Goal: Browse casually: Explore the website without a specific task or goal

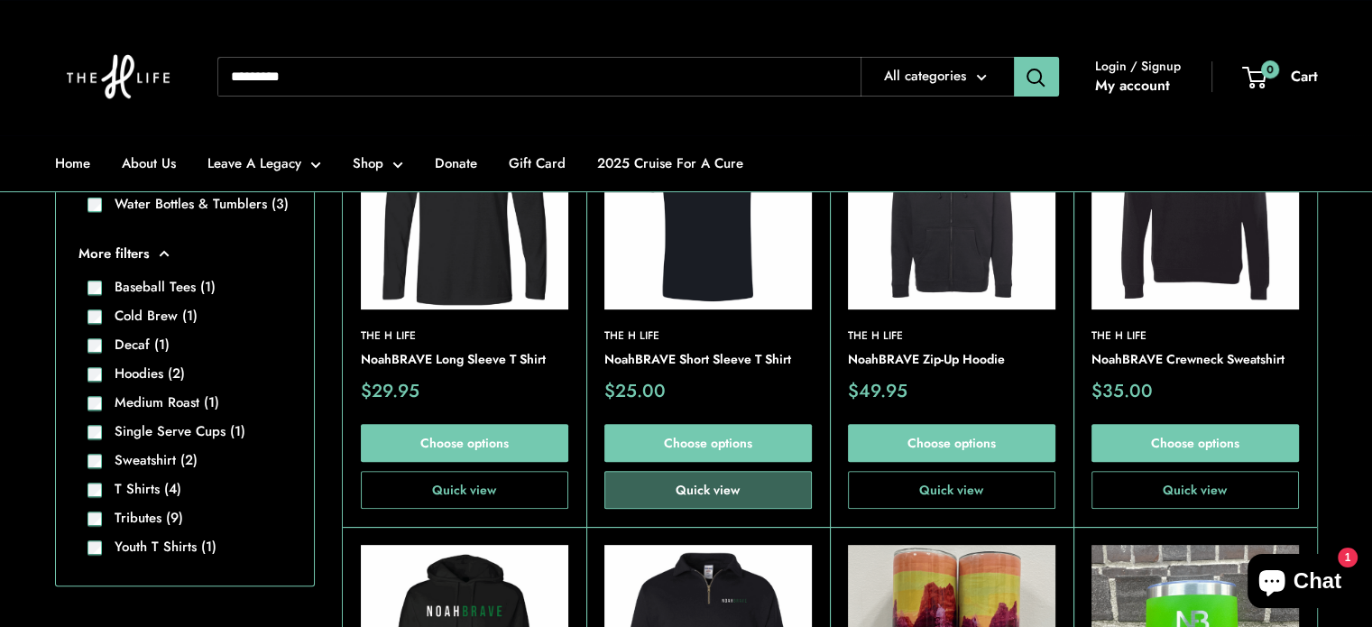
scroll to position [541, 0]
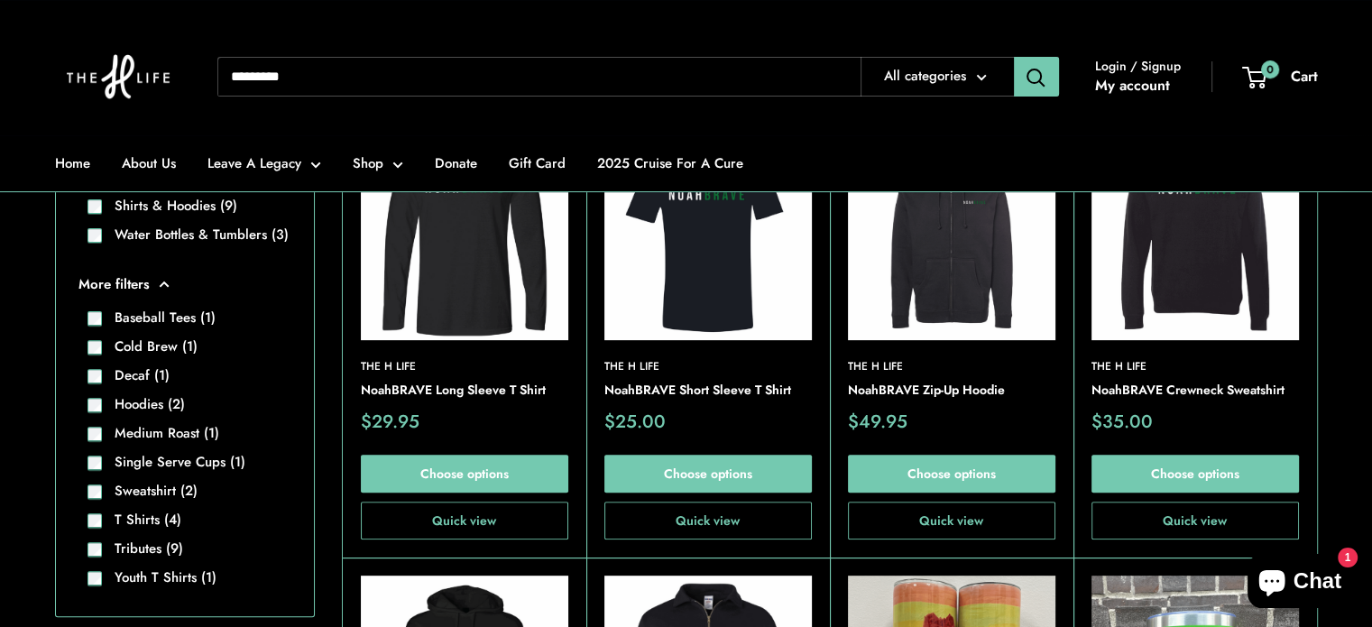
click at [753, 323] on img at bounding box center [707, 236] width 207 height 207
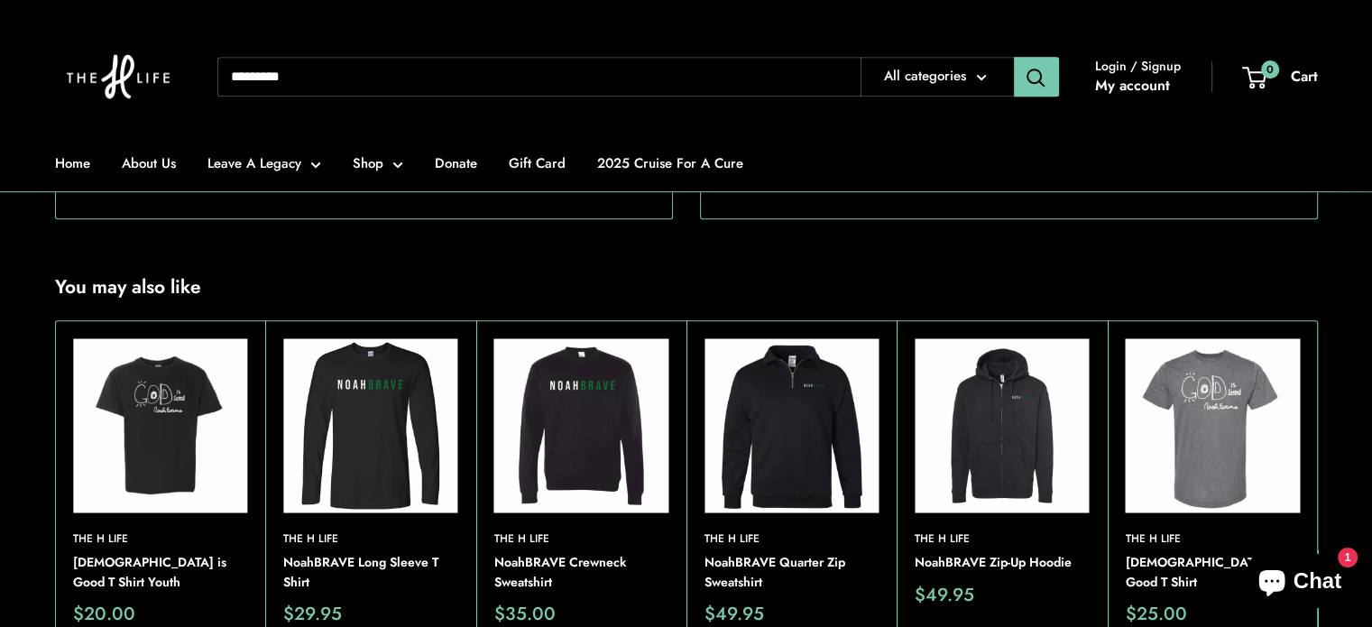
scroll to position [992, 0]
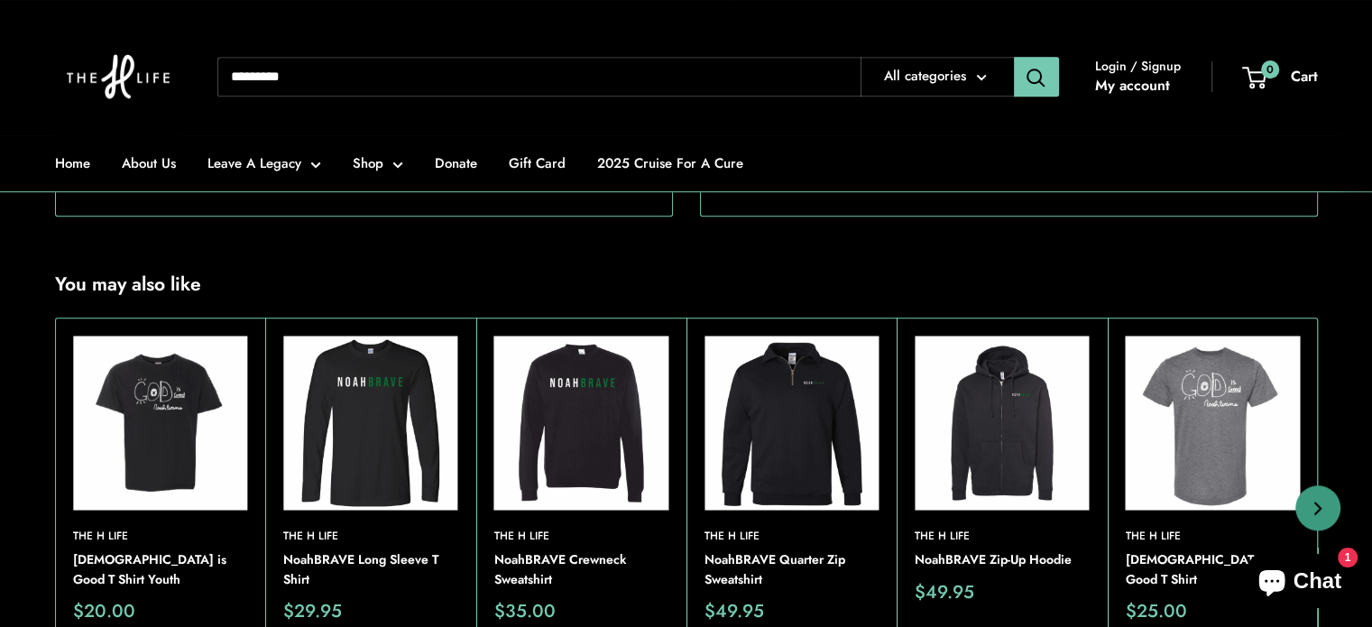
click at [345, 473] on img at bounding box center [370, 422] width 174 height 174
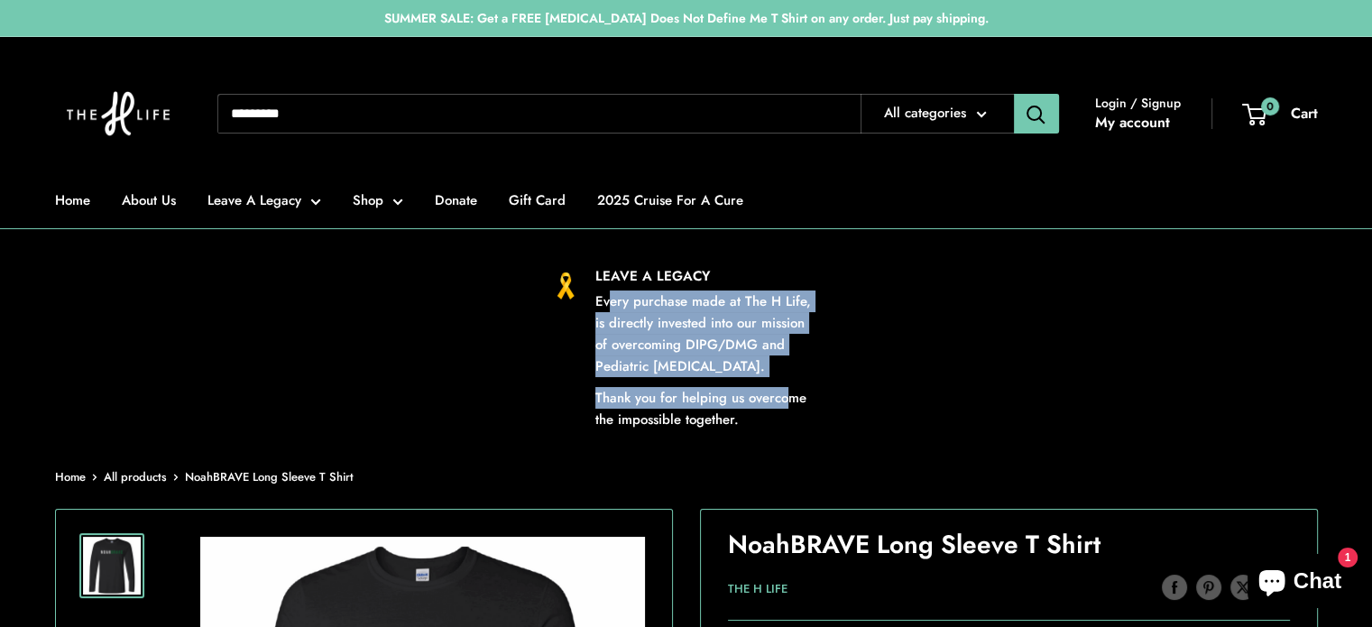
drag, startPoint x: 606, startPoint y: 307, endPoint x: 785, endPoint y: 381, distance: 194.1
click at [788, 393] on div "Every purchase made at The H Life, is directly invested into our mission of ove…" at bounding box center [707, 360] width 225 height 140
click at [785, 381] on div "Every purchase made at The H Life, is directly invested into our mission of ove…" at bounding box center [707, 360] width 225 height 140
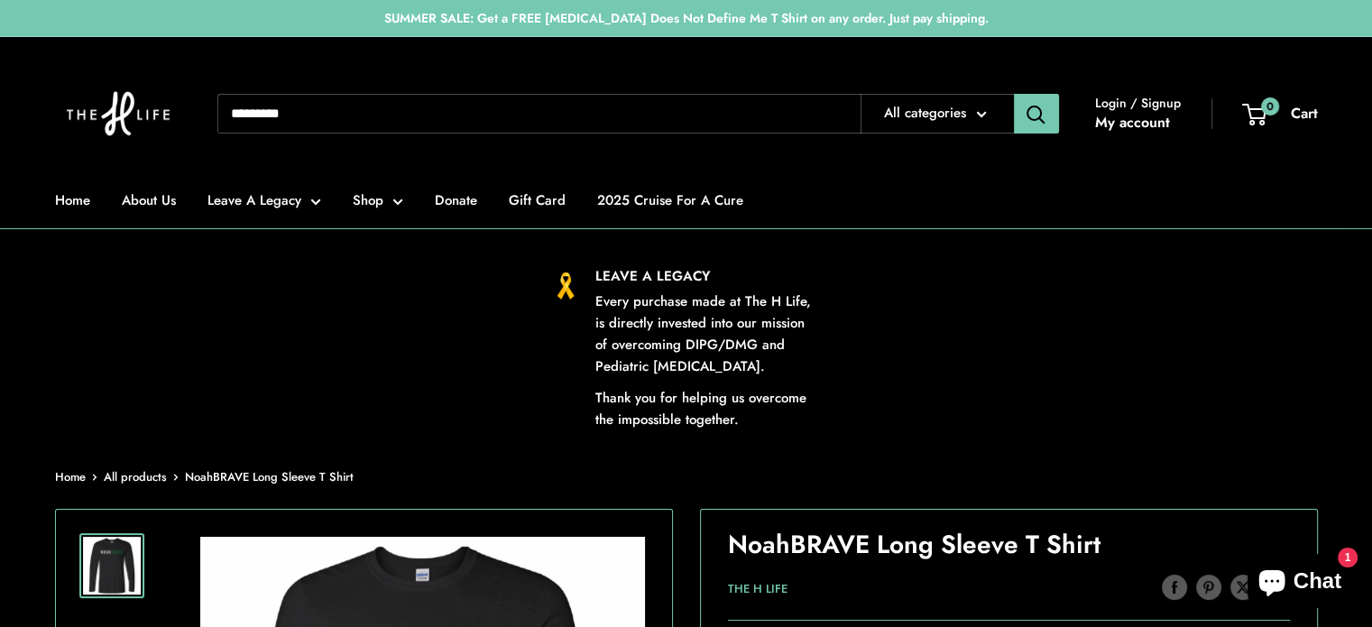
click at [148, 124] on img at bounding box center [118, 113] width 126 height 117
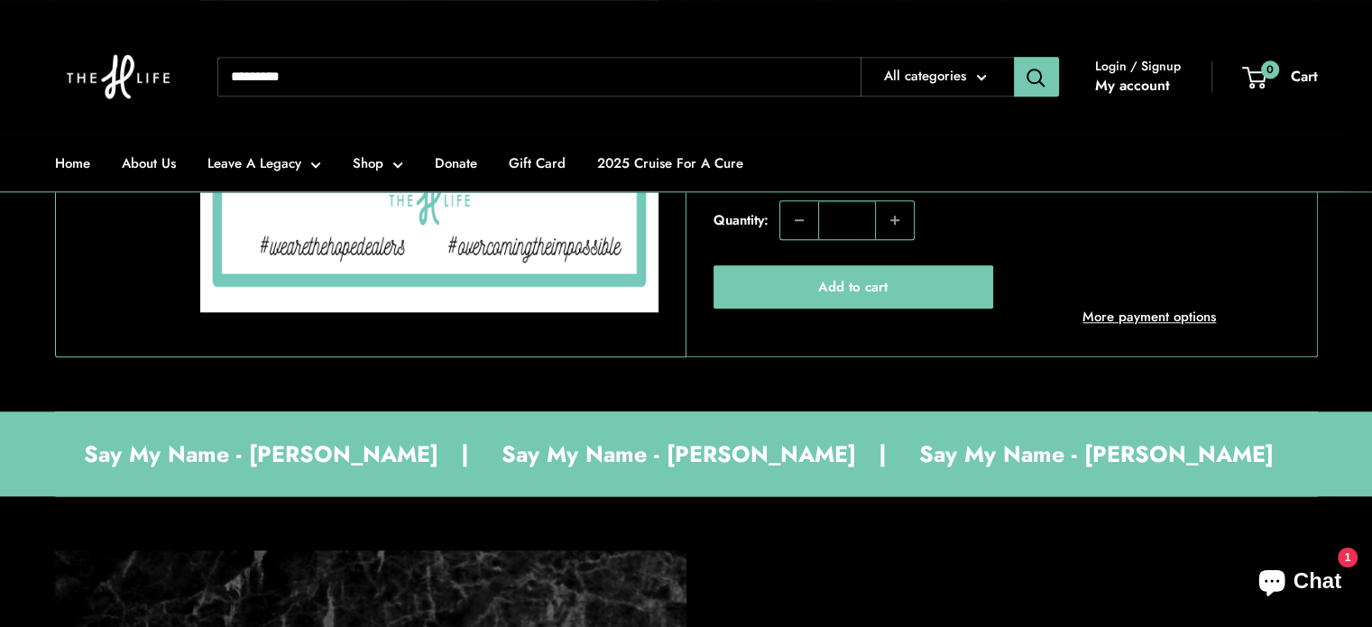
scroll to position [1623, 0]
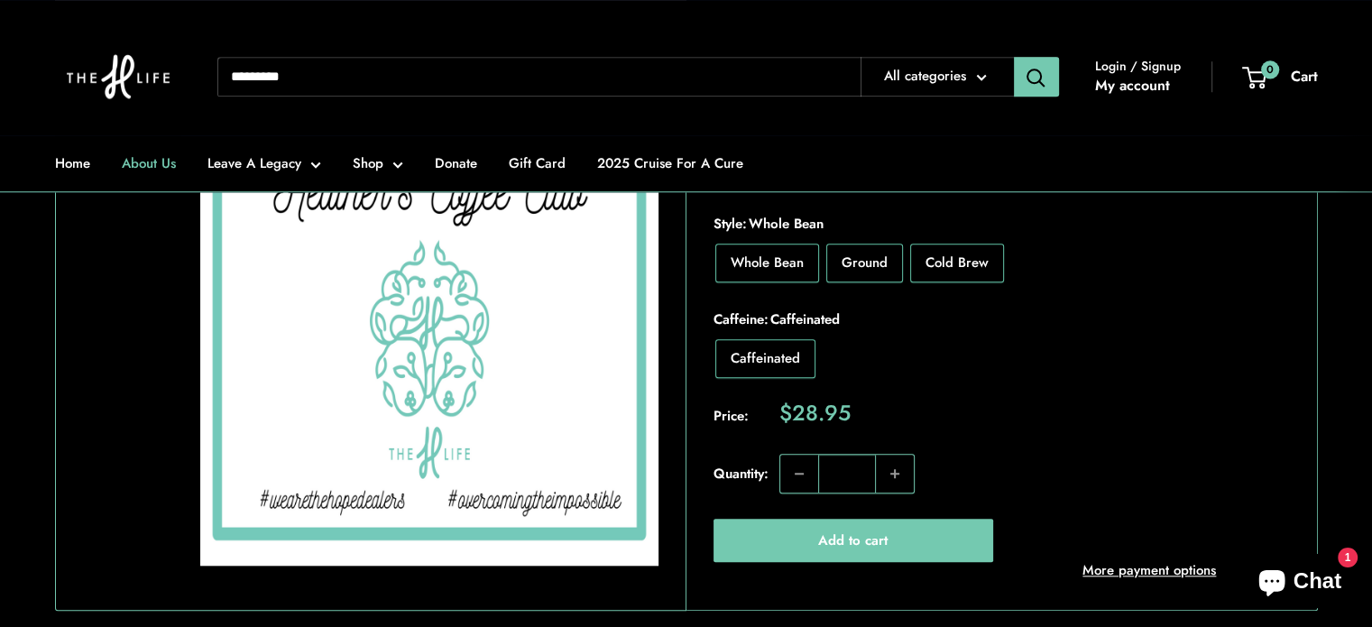
click at [141, 165] on link "About Us" at bounding box center [149, 163] width 54 height 25
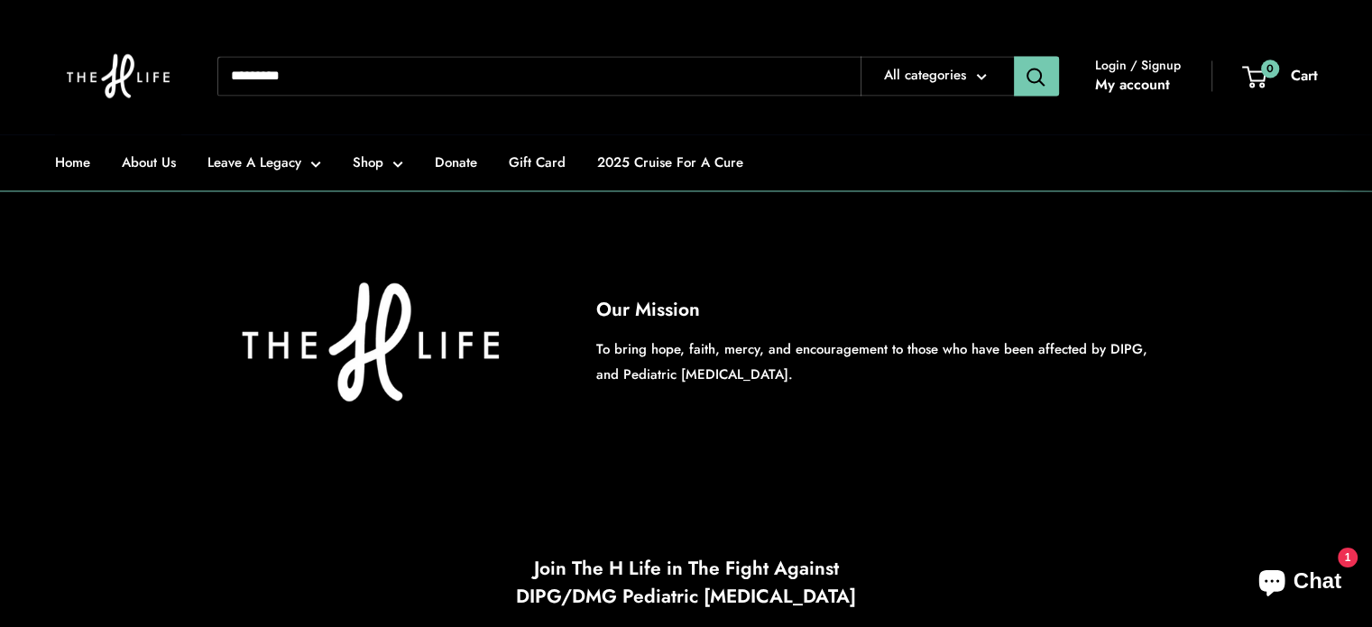
scroll to position [2976, 0]
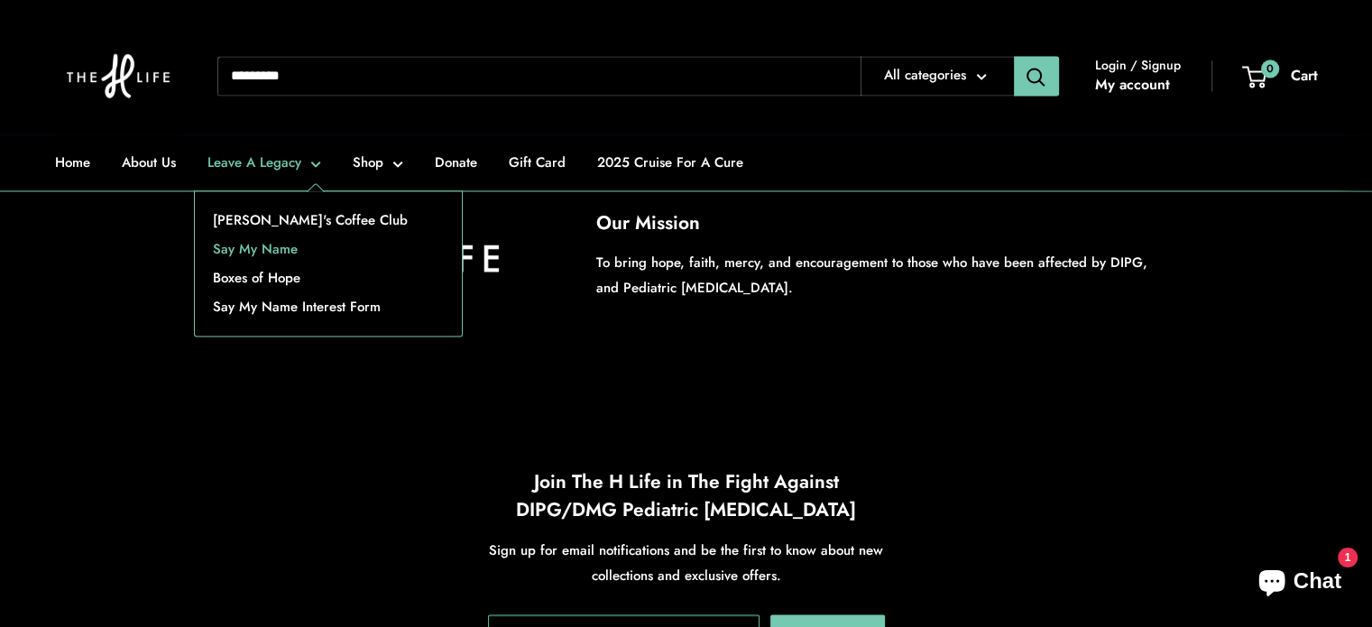
click at [271, 248] on link "Say My Name" at bounding box center [328, 249] width 267 height 29
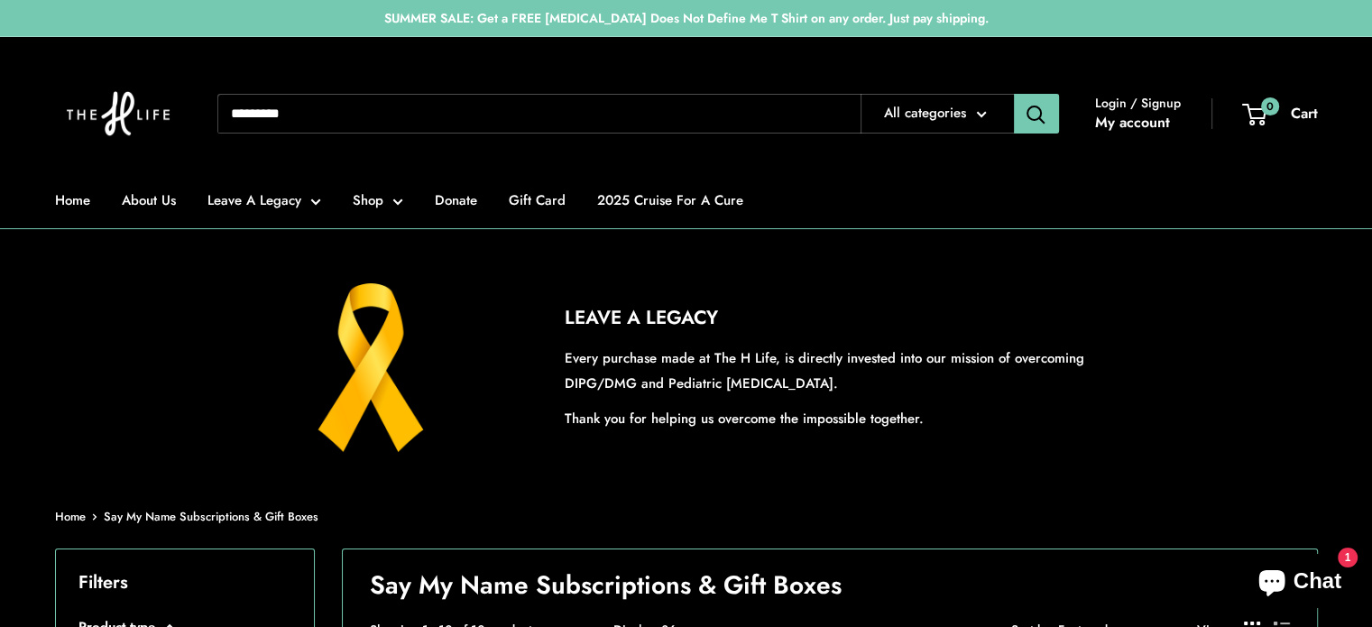
click at [935, 100] on select "**********" at bounding box center [936, 114] width 151 height 40
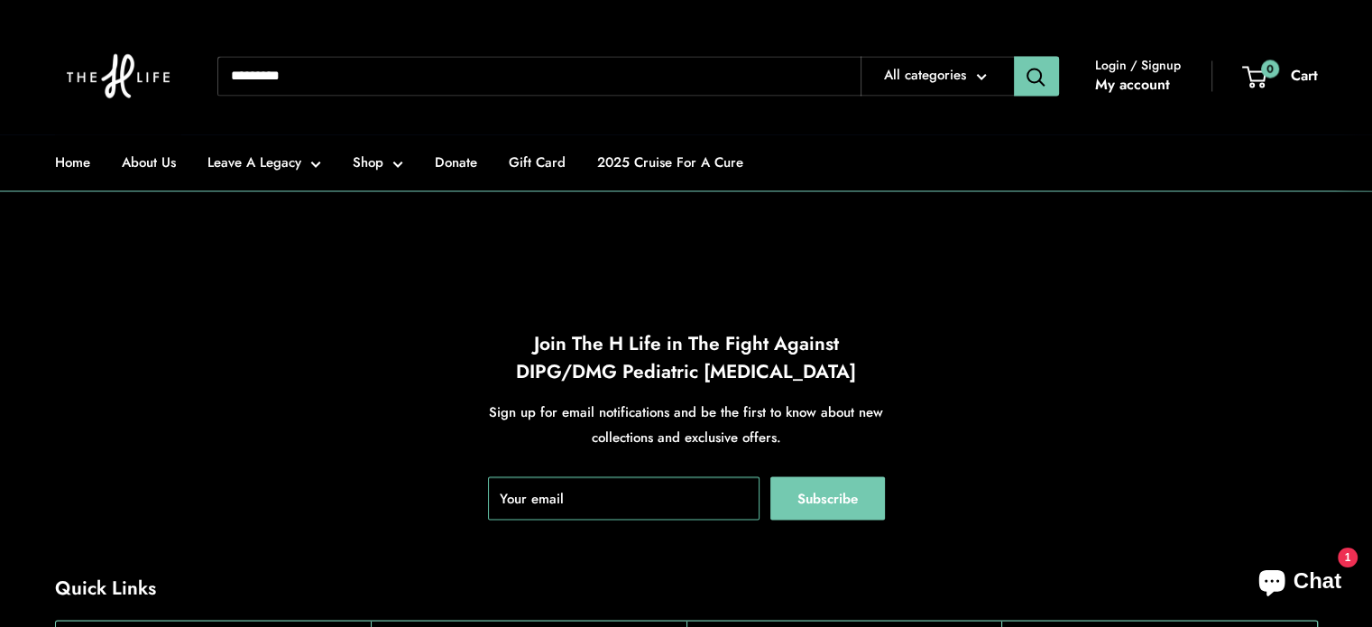
scroll to position [2976, 0]
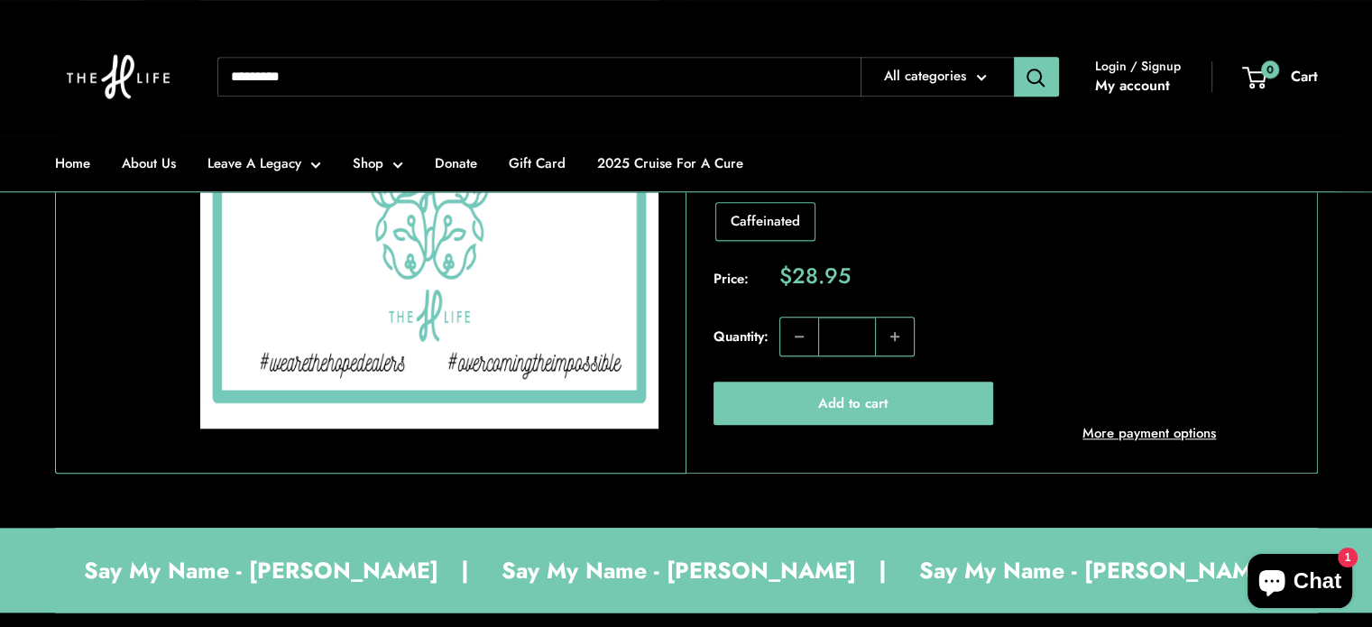
scroll to position [1623, 0]
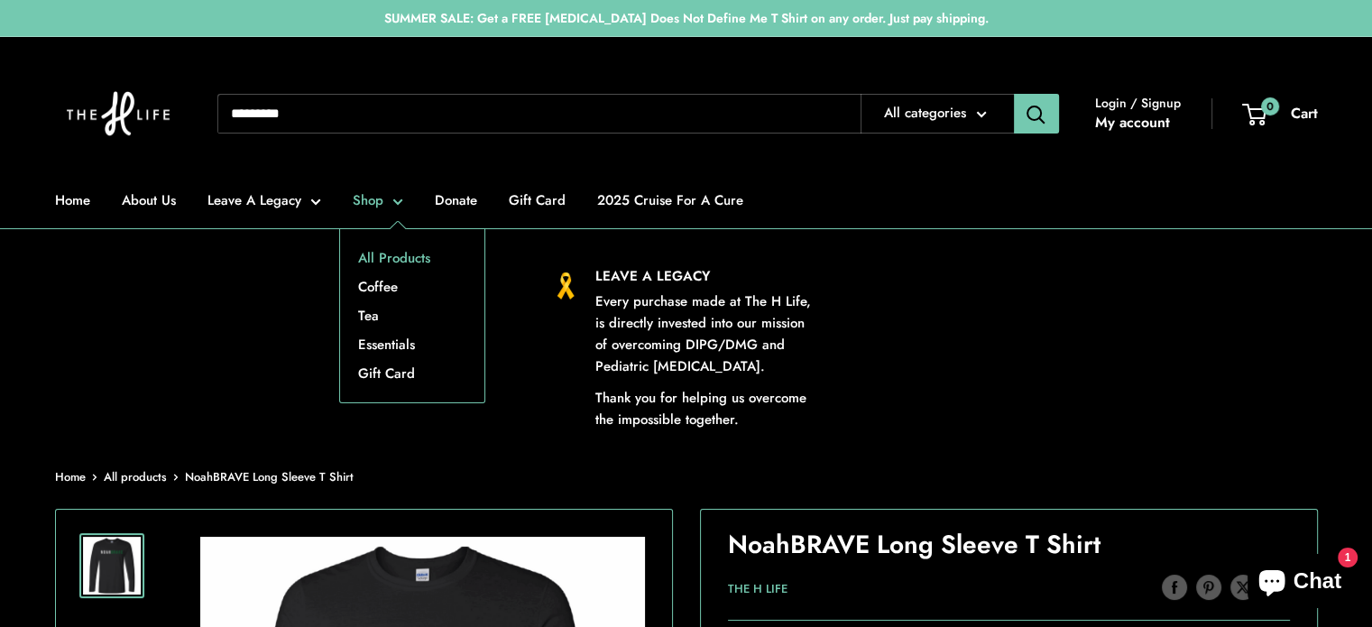
click at [386, 258] on link "All Products" at bounding box center [412, 257] width 144 height 29
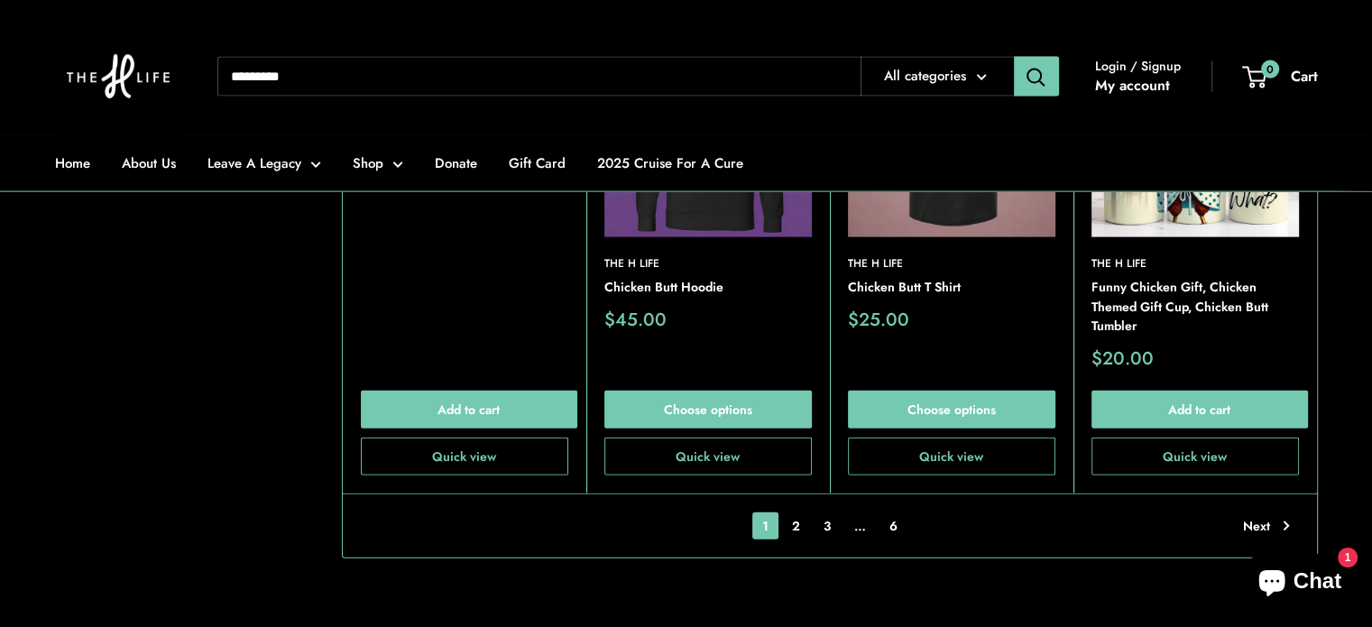
scroll to position [4148, 0]
